Goal: Task Accomplishment & Management: Manage account settings

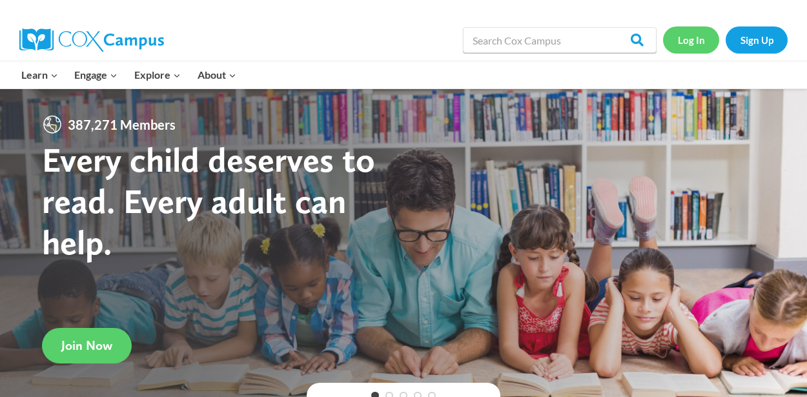
click at [686, 45] on link "Log In" at bounding box center [691, 39] width 56 height 26
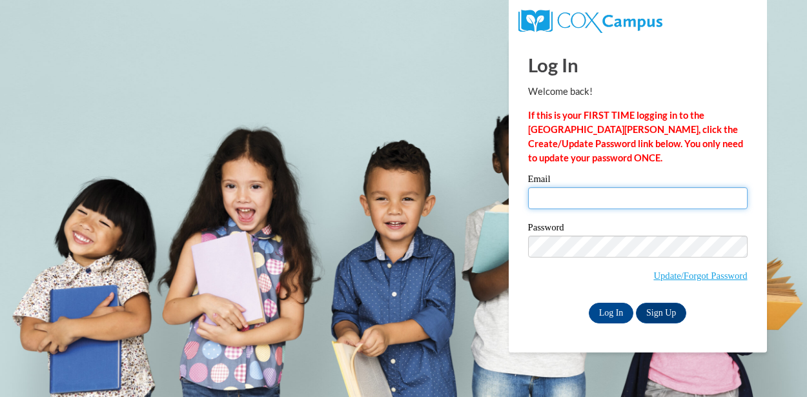
click at [548, 198] on input "Email" at bounding box center [638, 198] width 220 height 22
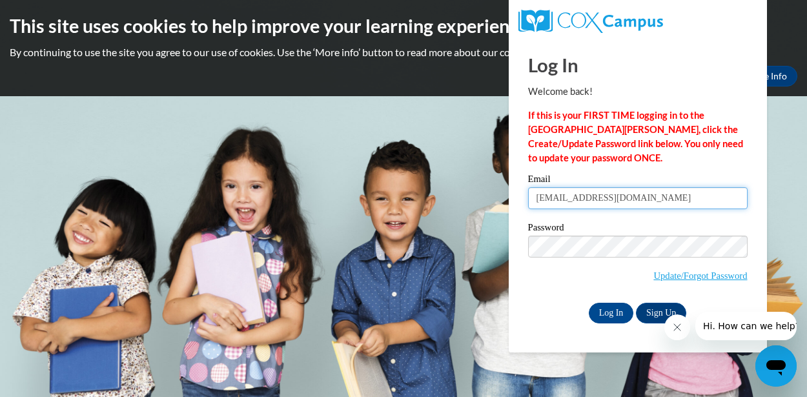
type input "lsheehan@handinhandqc.org"
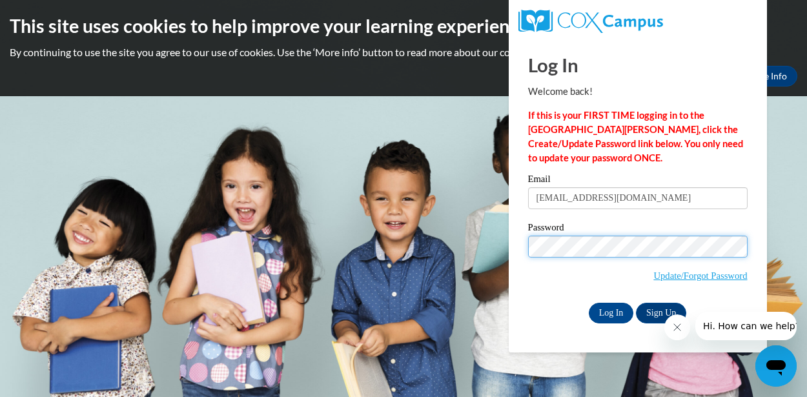
click at [589, 303] on input "Log In" at bounding box center [611, 313] width 45 height 21
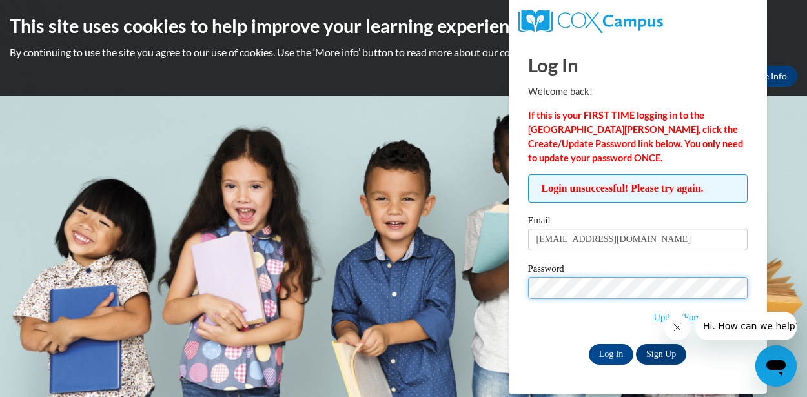
click at [589, 344] on input "Log In" at bounding box center [611, 354] width 45 height 21
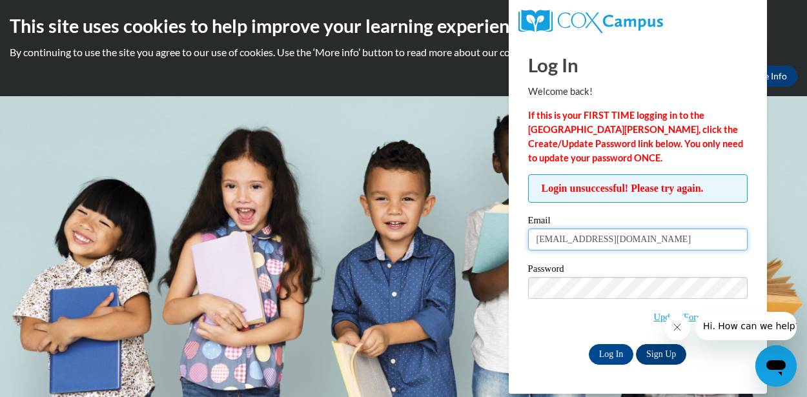
click at [670, 238] on input "lsheehan@handinhandqc.org" at bounding box center [638, 240] width 220 height 22
type input "l"
type input "[EMAIL_ADDRESS][DOMAIN_NAME]"
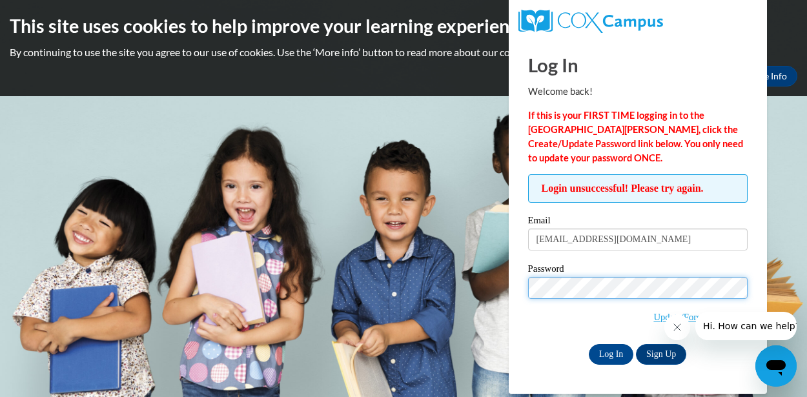
click at [589, 344] on input "Log In" at bounding box center [611, 354] width 45 height 21
click at [696, 316] on div at bounding box center [730, 326] width 132 height 28
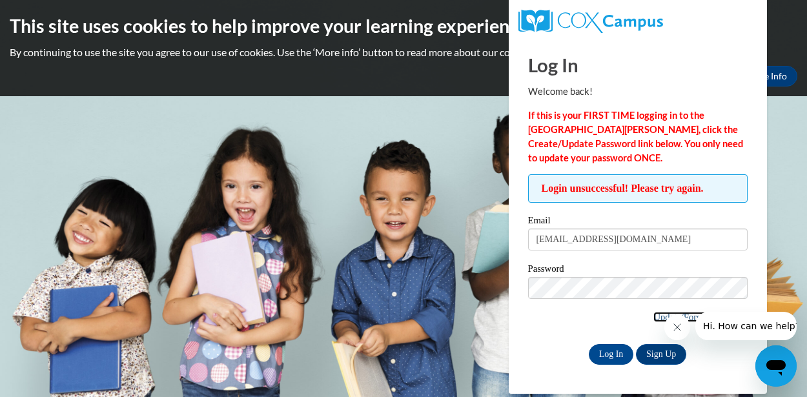
click at [656, 314] on link "Update/Forgot Password" at bounding box center [700, 317] width 94 height 10
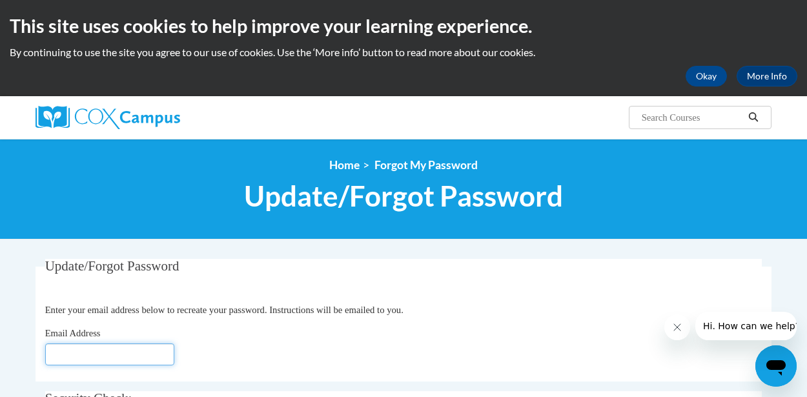
click at [154, 357] on input "Email Address" at bounding box center [109, 354] width 129 height 22
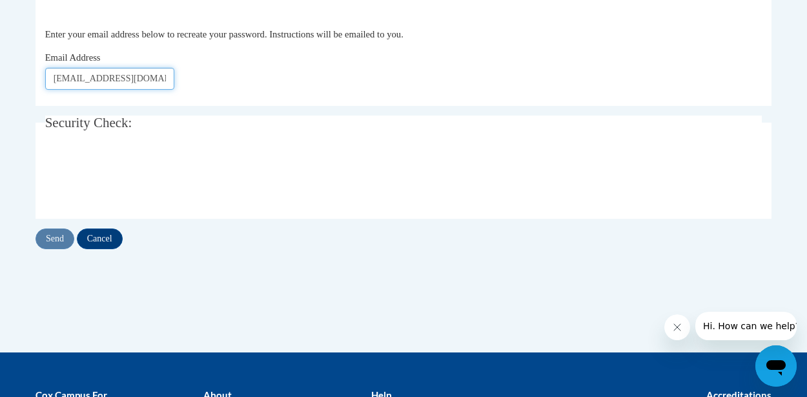
scroll to position [279, 0]
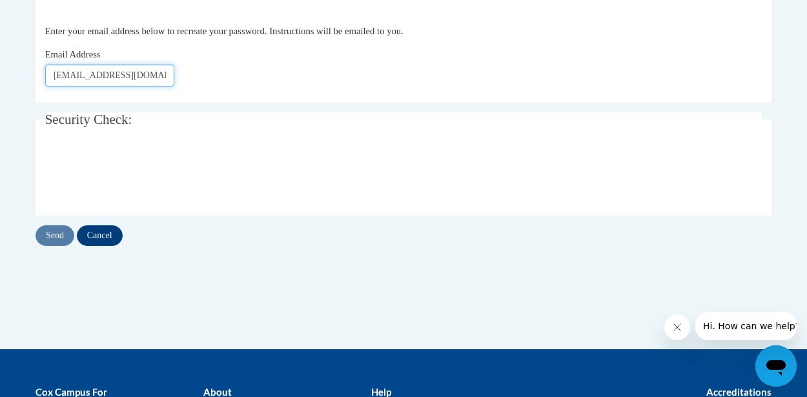
type input "[EMAIL_ADDRESS][DOMAIN_NAME]"
click at [70, 136] on fieldset "Security Check: Enter the security code + =" at bounding box center [404, 163] width 736 height 103
click at [59, 237] on input "Send" at bounding box center [55, 235] width 39 height 21
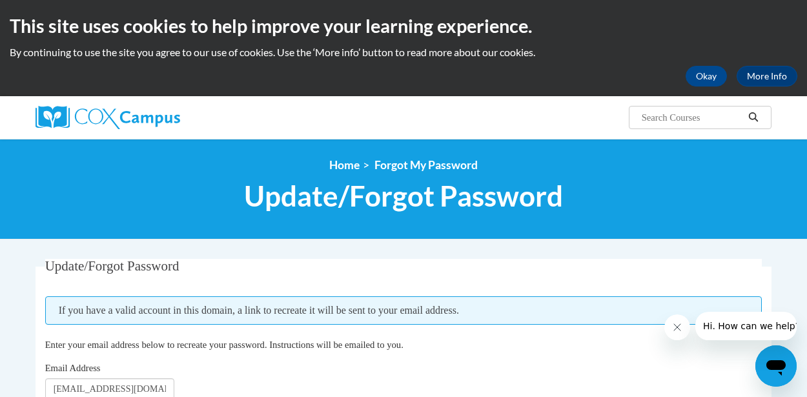
click at [760, 189] on h1 "Update/Forgot Password" at bounding box center [404, 196] width 736 height 34
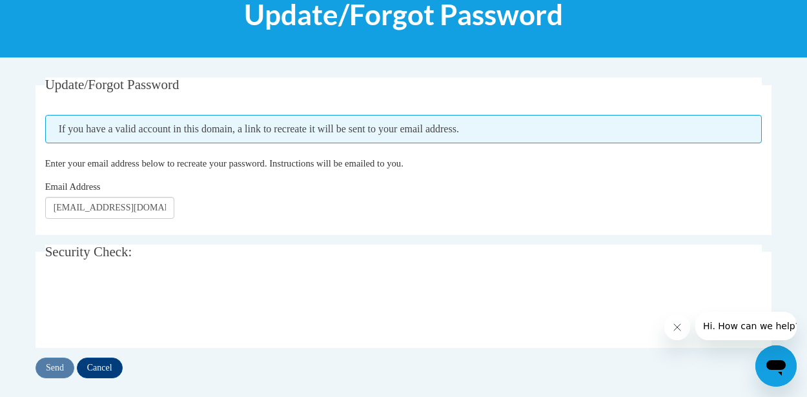
scroll to position [190, 0]
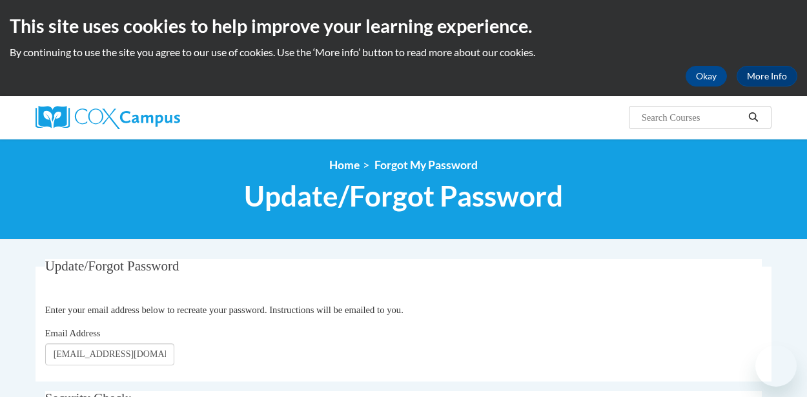
scroll to position [279, 0]
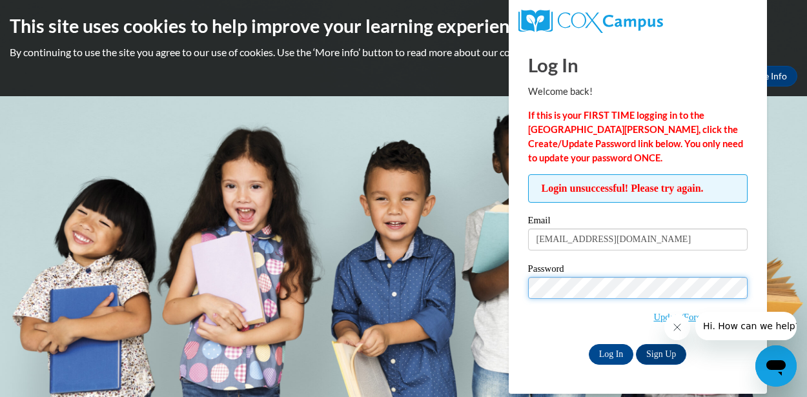
click at [589, 344] on input "Log In" at bounding box center [611, 354] width 45 height 21
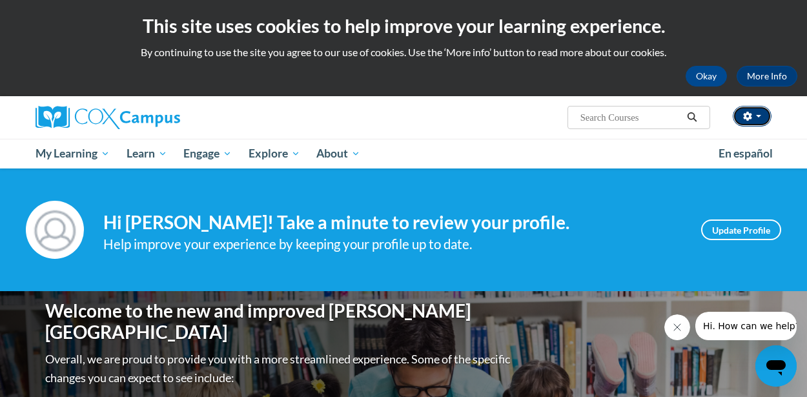
click at [761, 119] on button "button" at bounding box center [752, 116] width 39 height 21
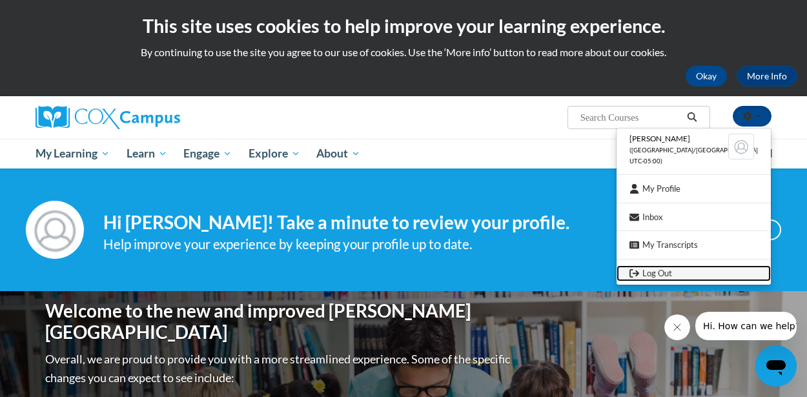
click at [682, 270] on link "Log Out" at bounding box center [694, 273] width 154 height 16
